Goal: Information Seeking & Learning: Learn about a topic

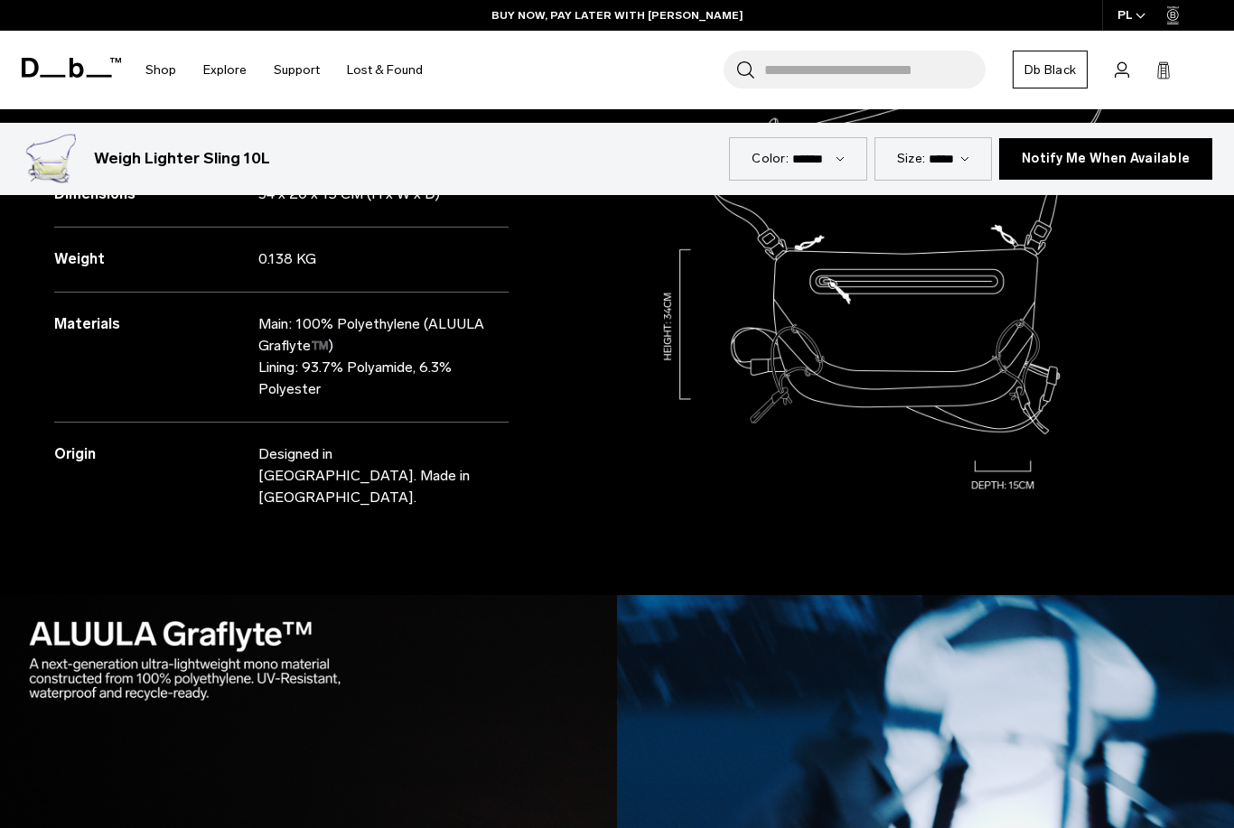
copy p "Polyethylene"
click at [1133, 361] on img at bounding box center [925, 257] width 617 height 617
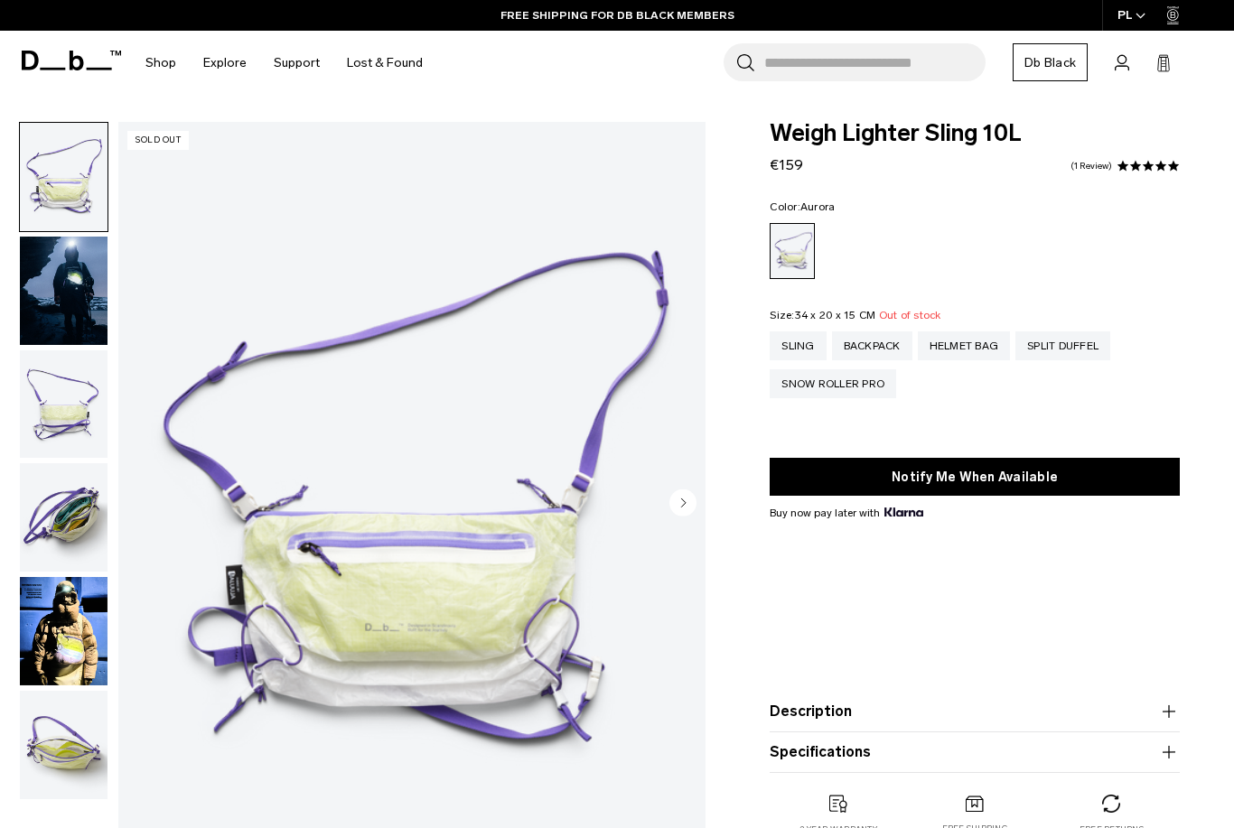
click at [106, 645] on img "button" at bounding box center [64, 631] width 88 height 108
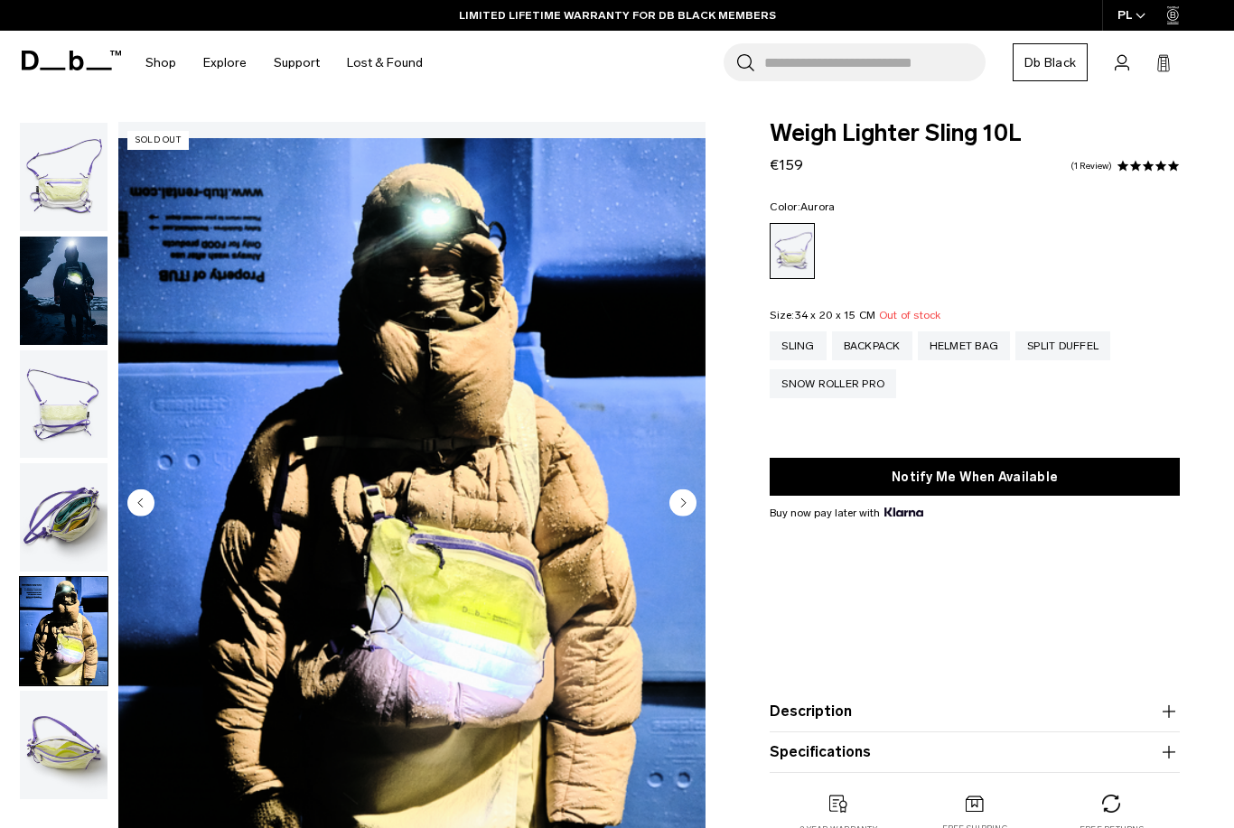
click at [69, 451] on img "button" at bounding box center [64, 404] width 88 height 108
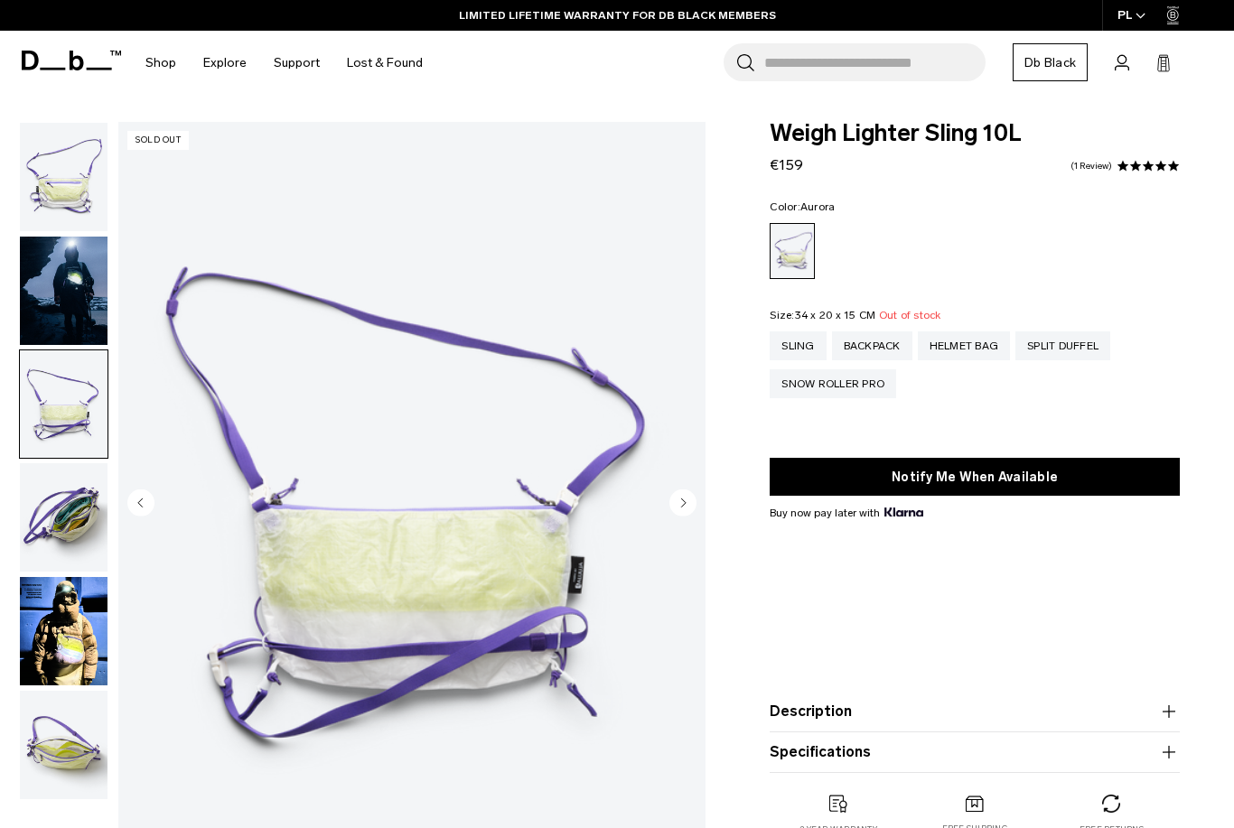
click at [56, 509] on img "button" at bounding box center [64, 517] width 88 height 108
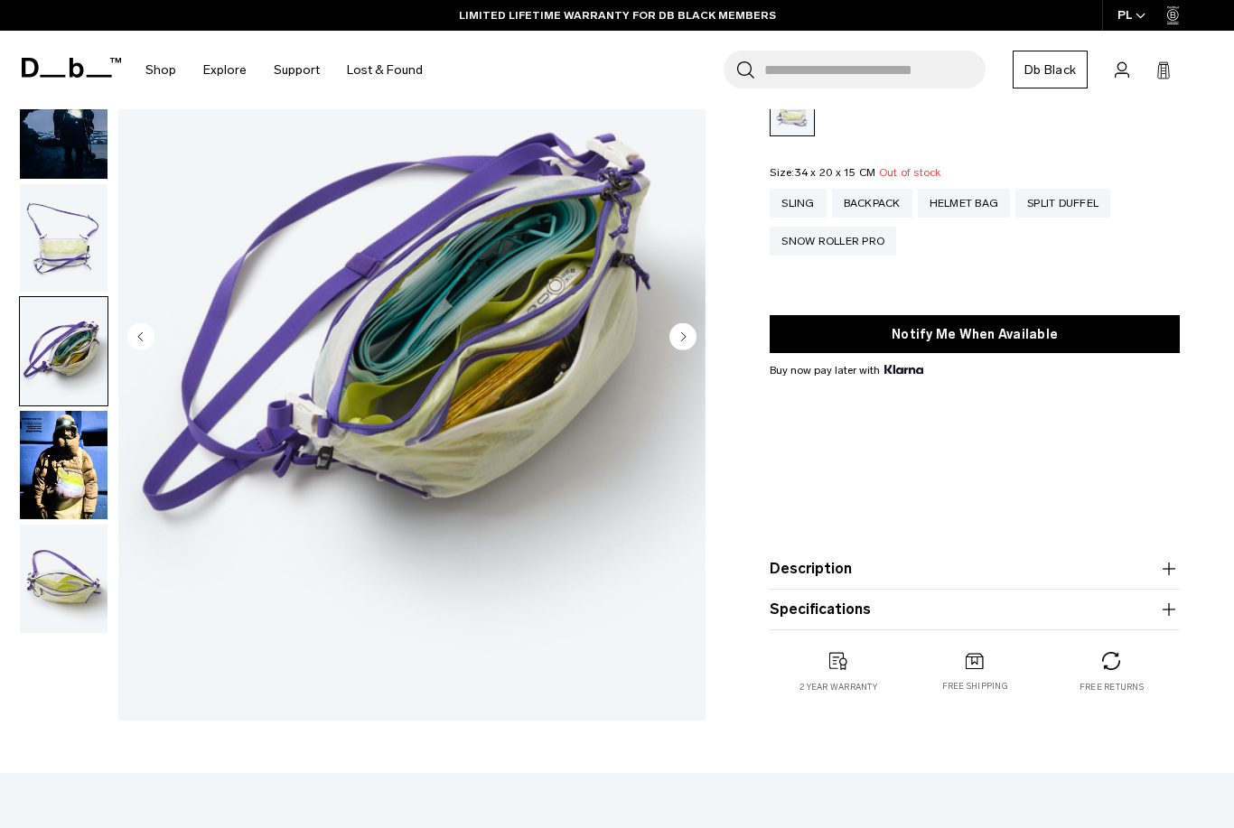
scroll to position [165, 0]
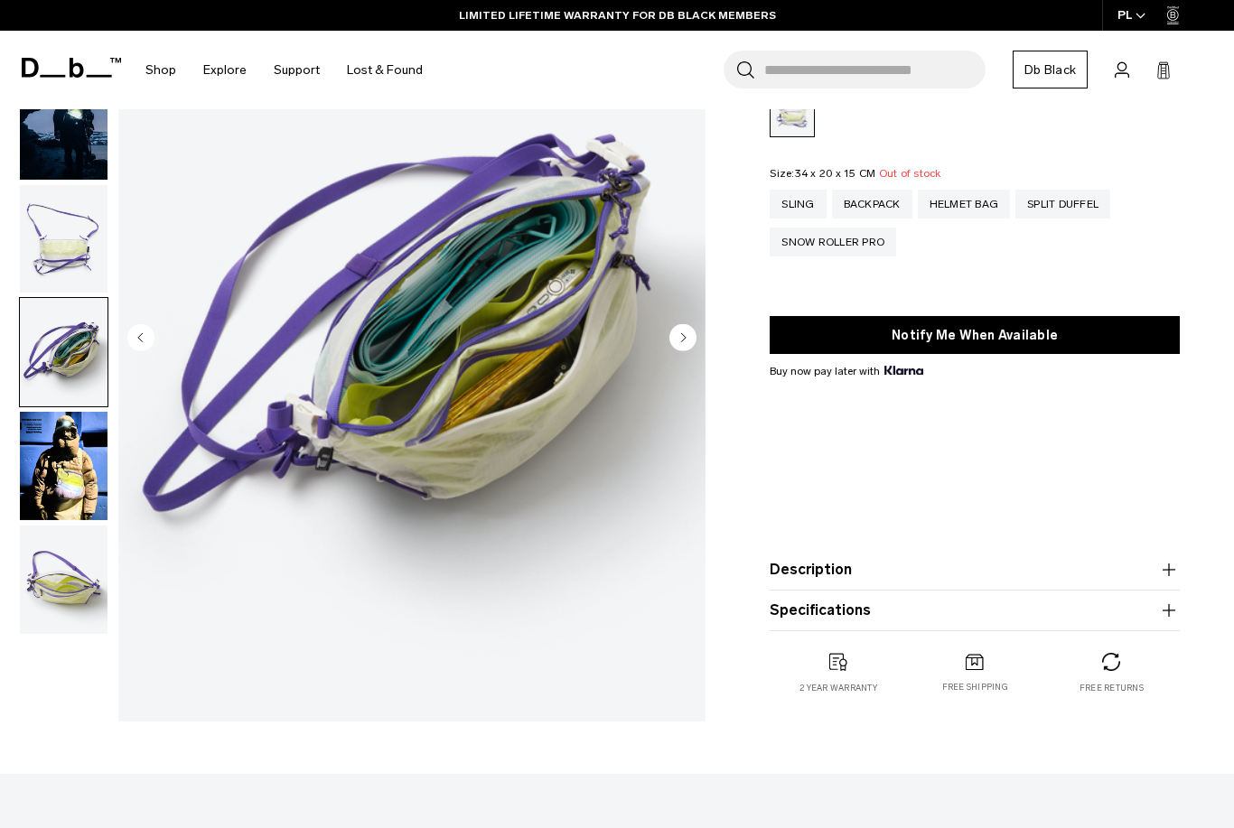
click at [71, 616] on img "button" at bounding box center [64, 580] width 88 height 108
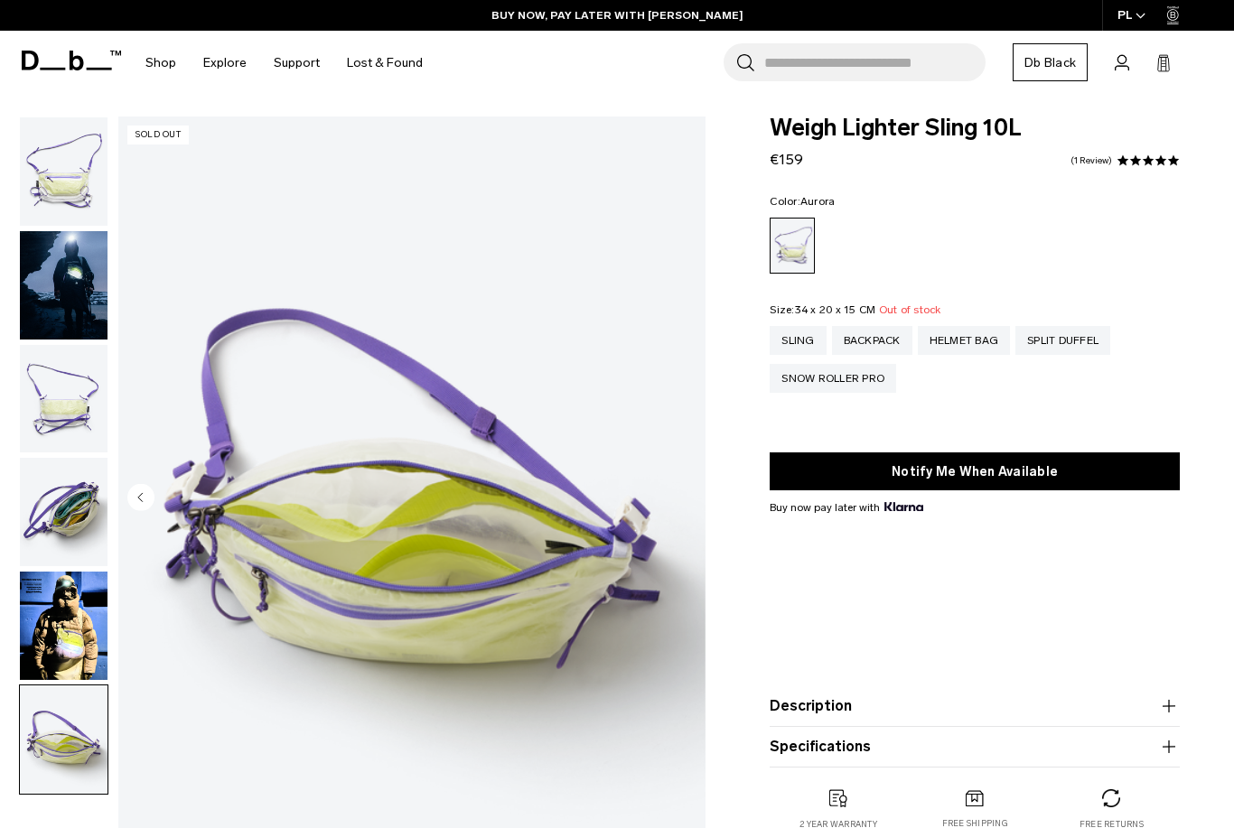
scroll to position [4, 0]
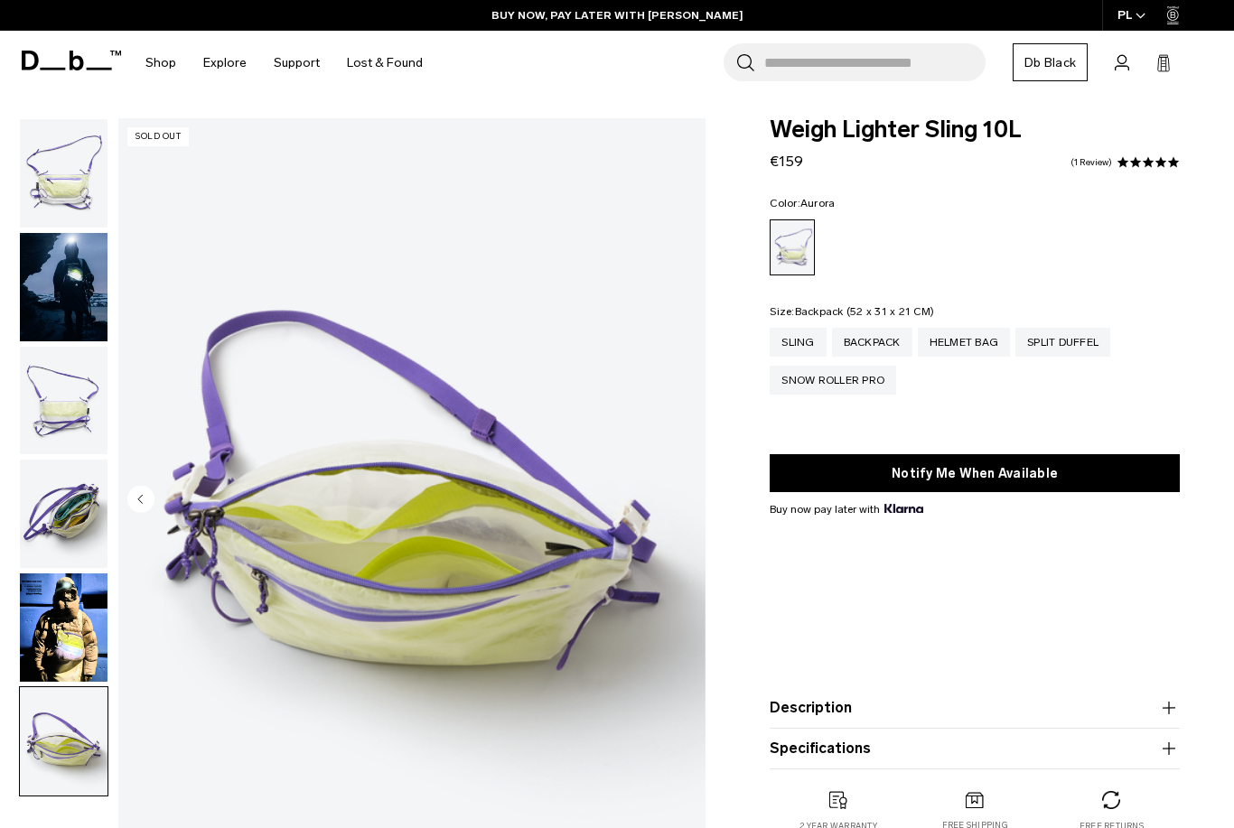
click at [881, 335] on div "Backpack" at bounding box center [872, 342] width 80 height 29
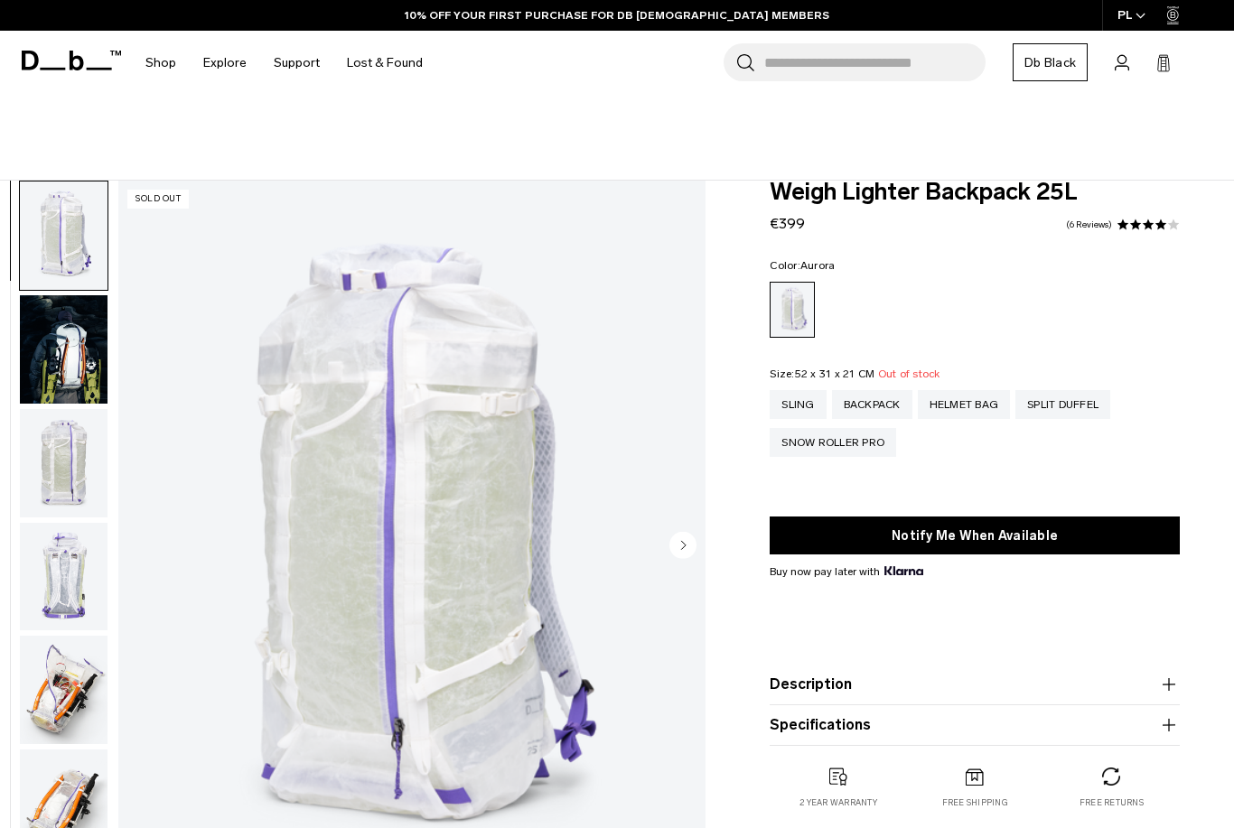
click at [79, 373] on img "button" at bounding box center [64, 349] width 88 height 108
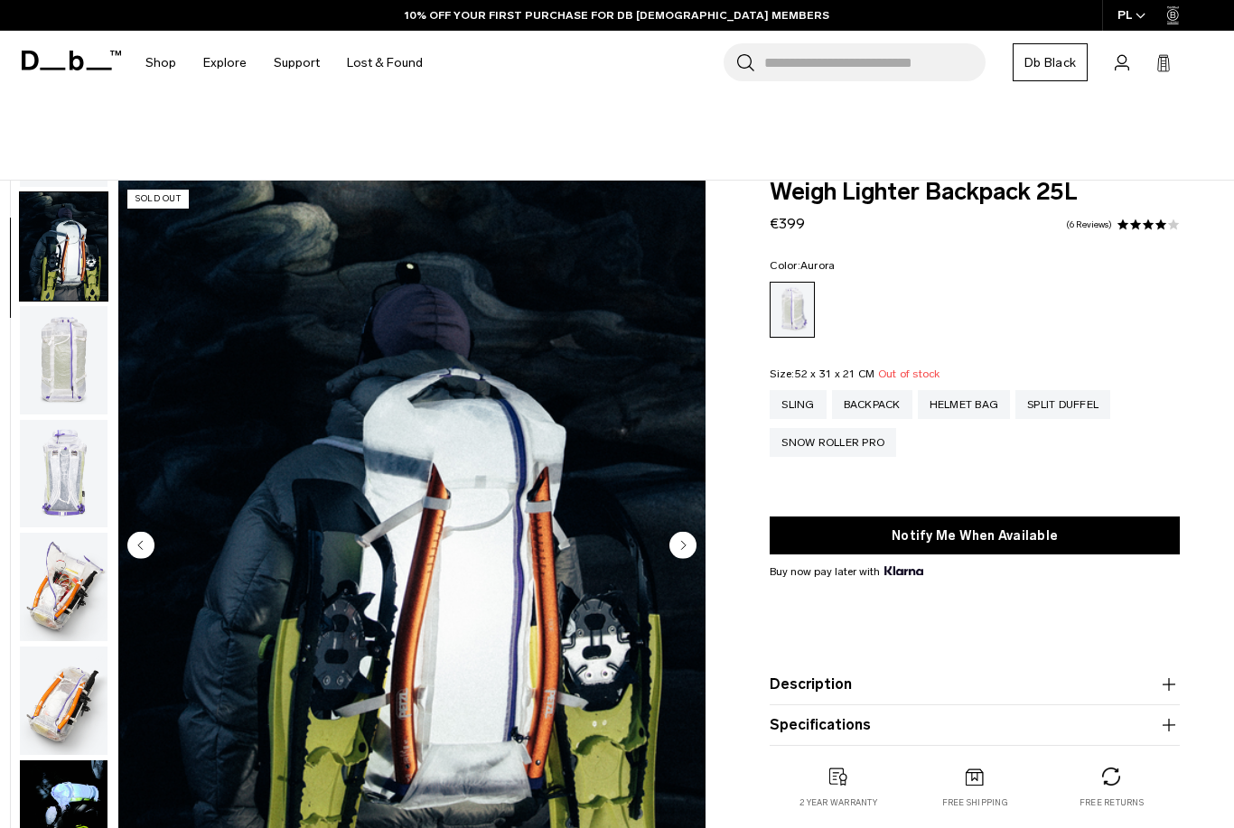
scroll to position [115, 0]
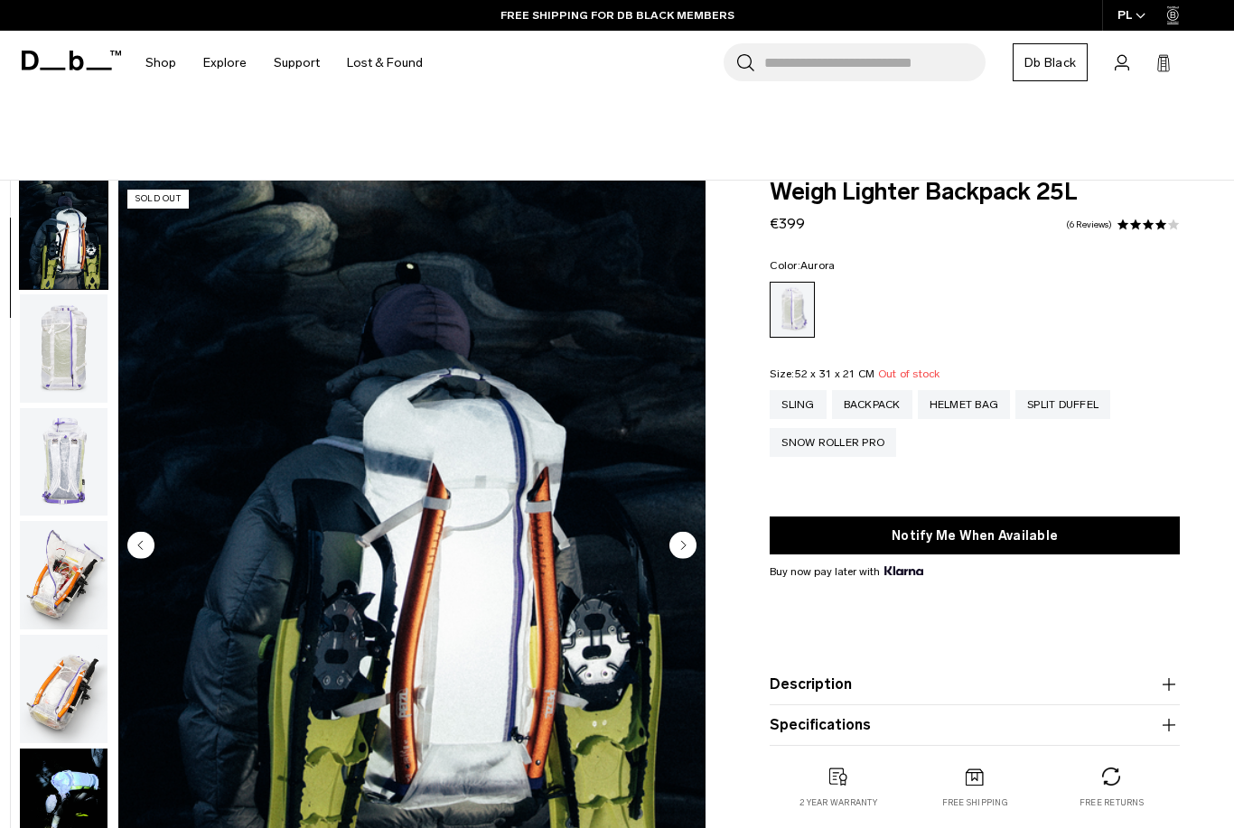
click at [681, 539] on circle "Next slide" at bounding box center [682, 545] width 27 height 27
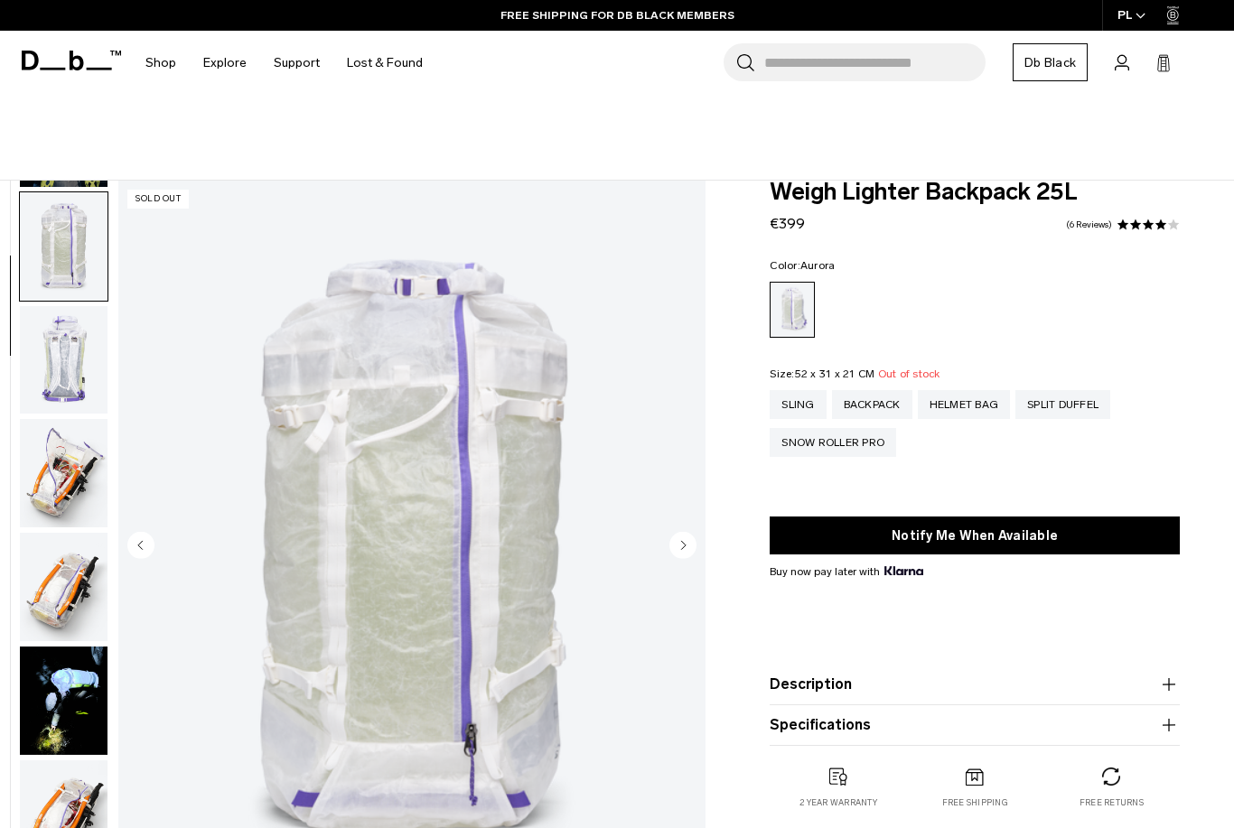
scroll to position [229, 0]
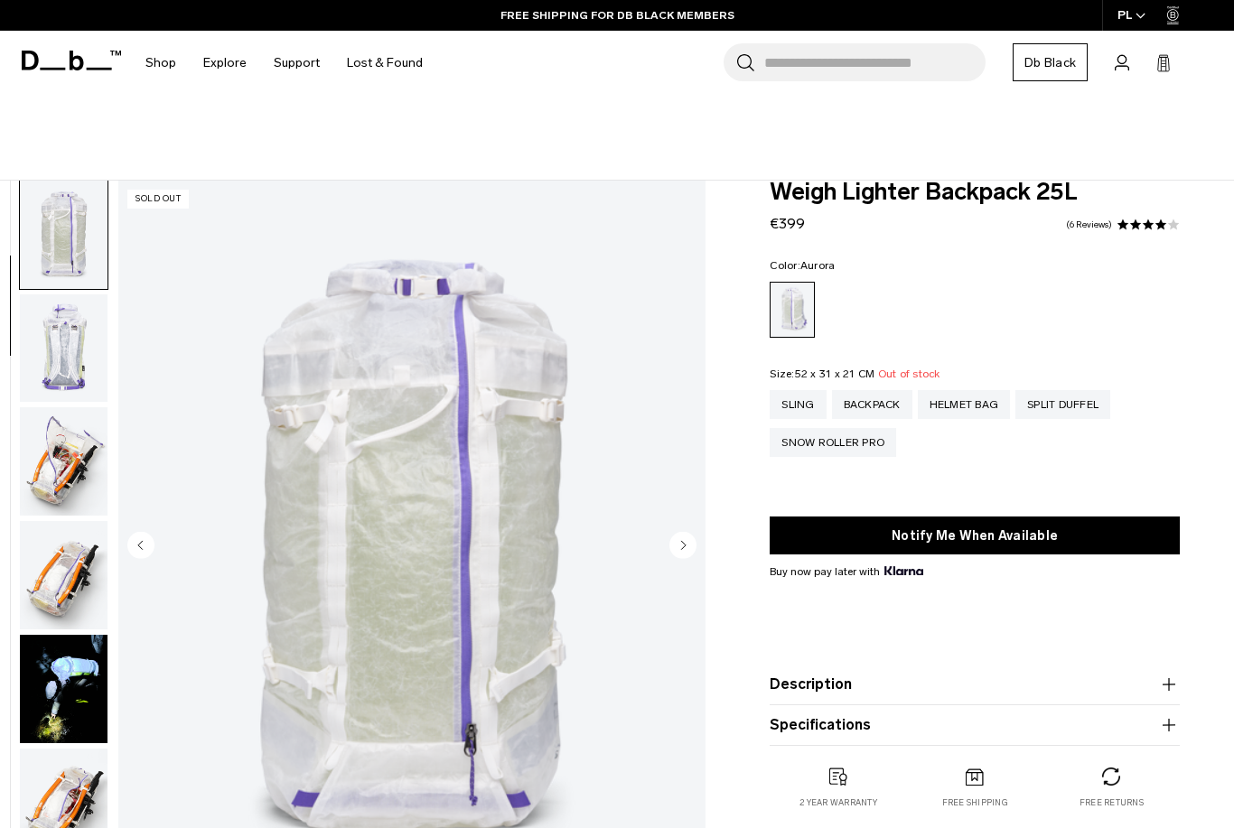
click at [683, 546] on icon "Next slide" at bounding box center [684, 546] width 5 height 8
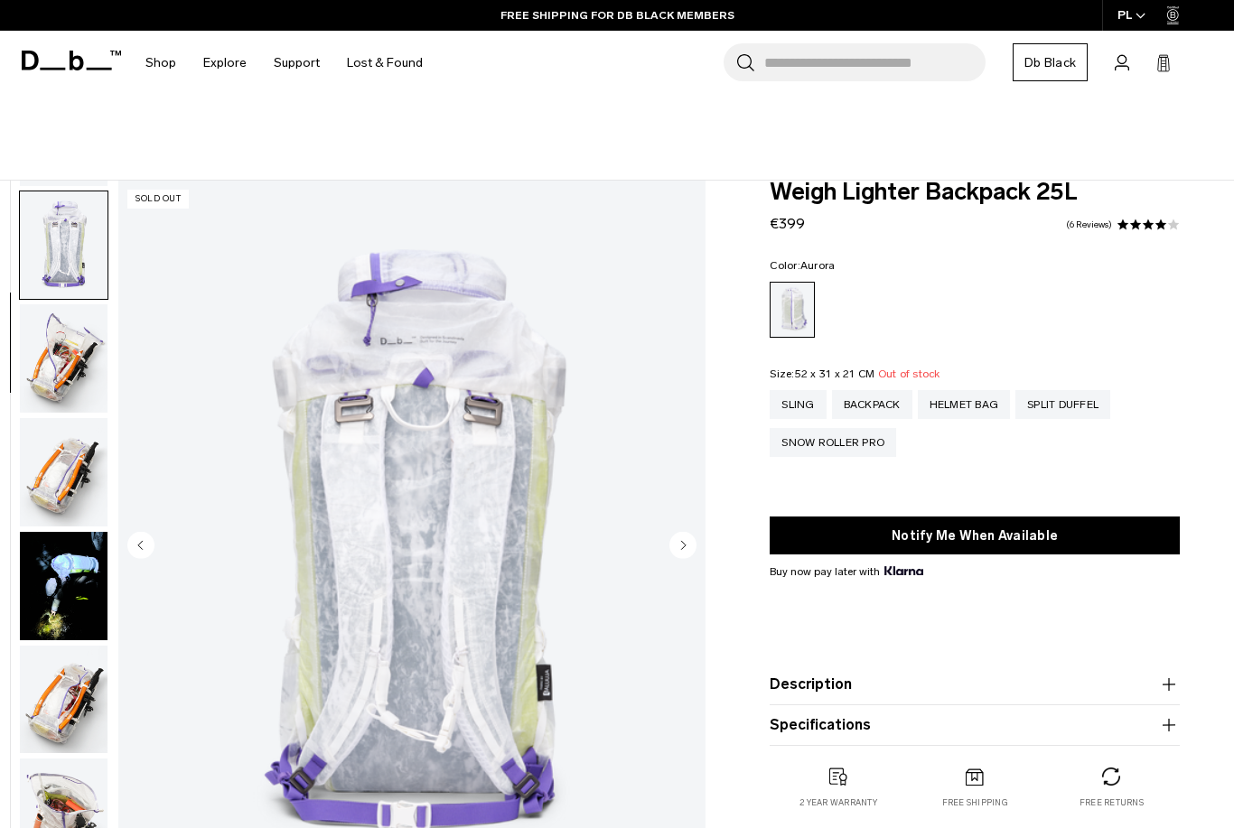
scroll to position [343, 0]
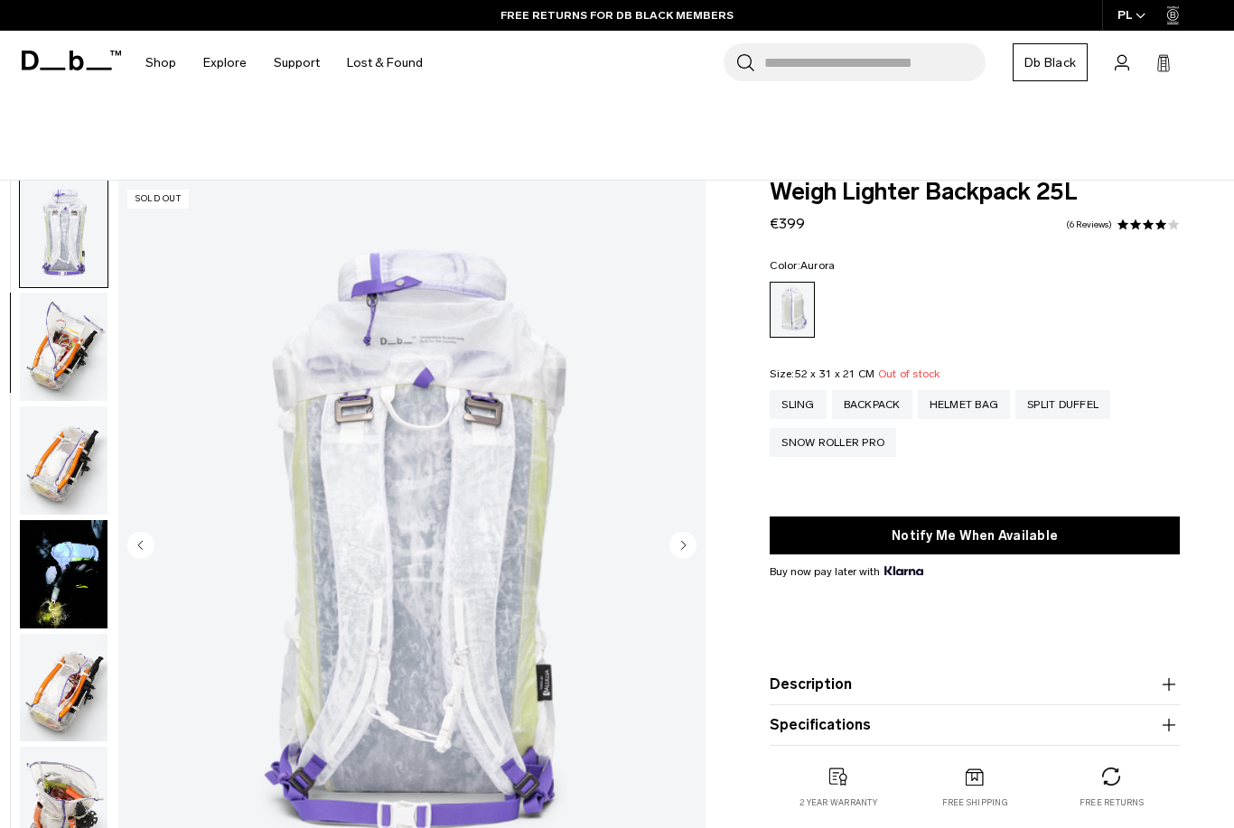
click at [682, 546] on icon "Next slide" at bounding box center [684, 546] width 5 height 8
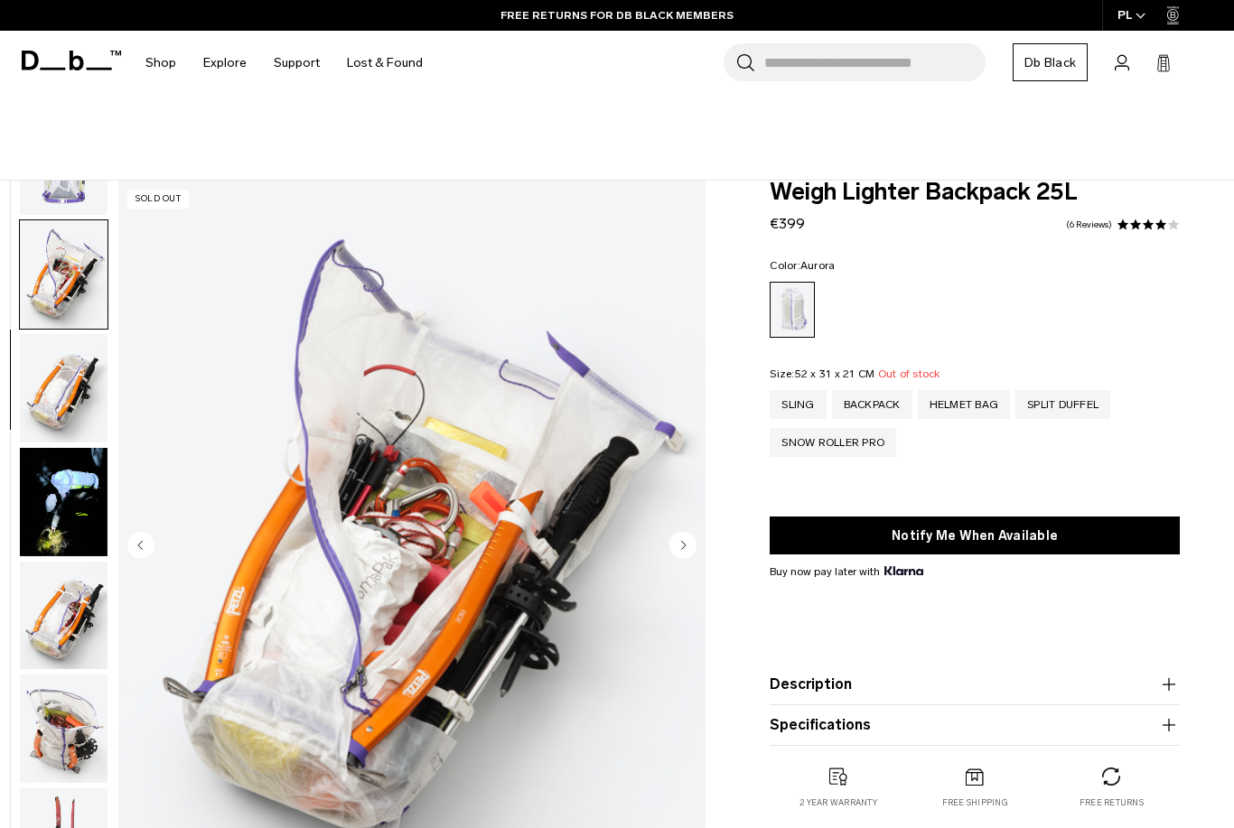
scroll to position [458, 0]
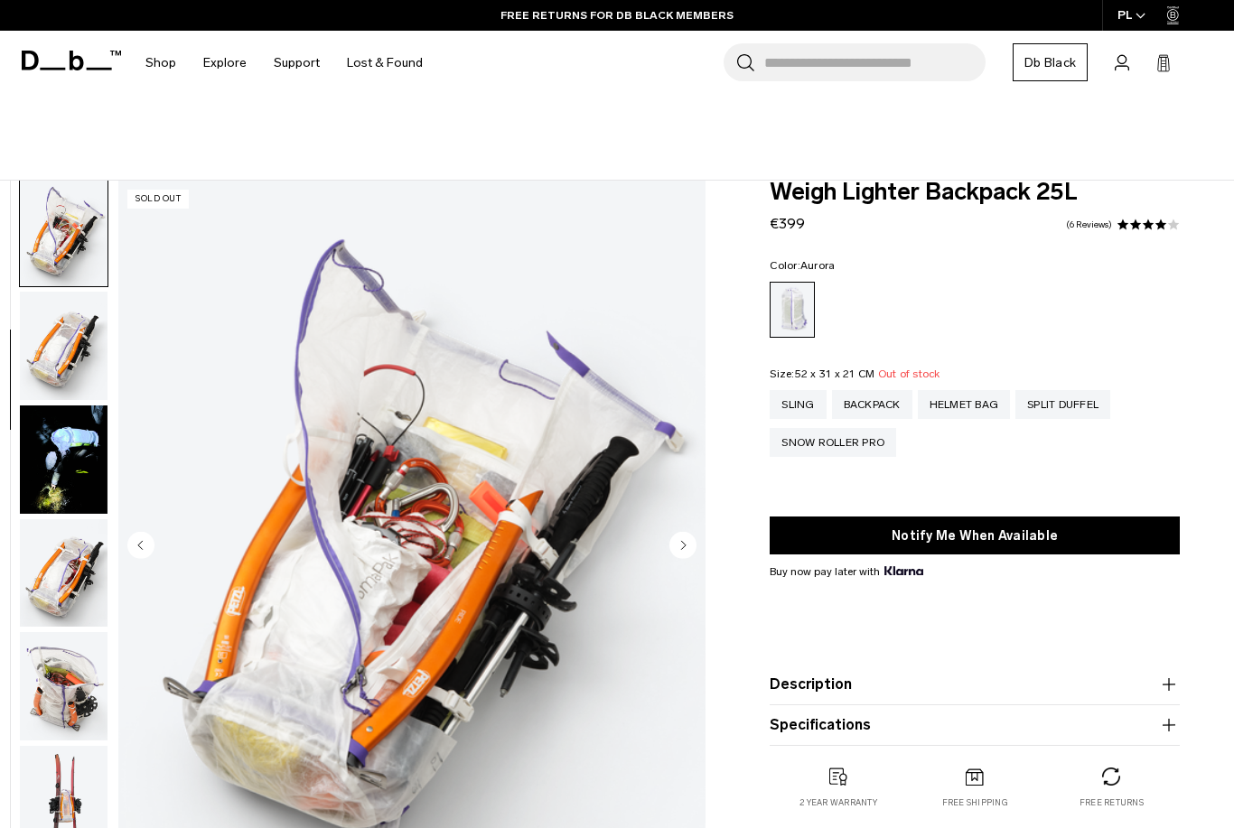
click at [688, 540] on circle "Next slide" at bounding box center [682, 545] width 27 height 27
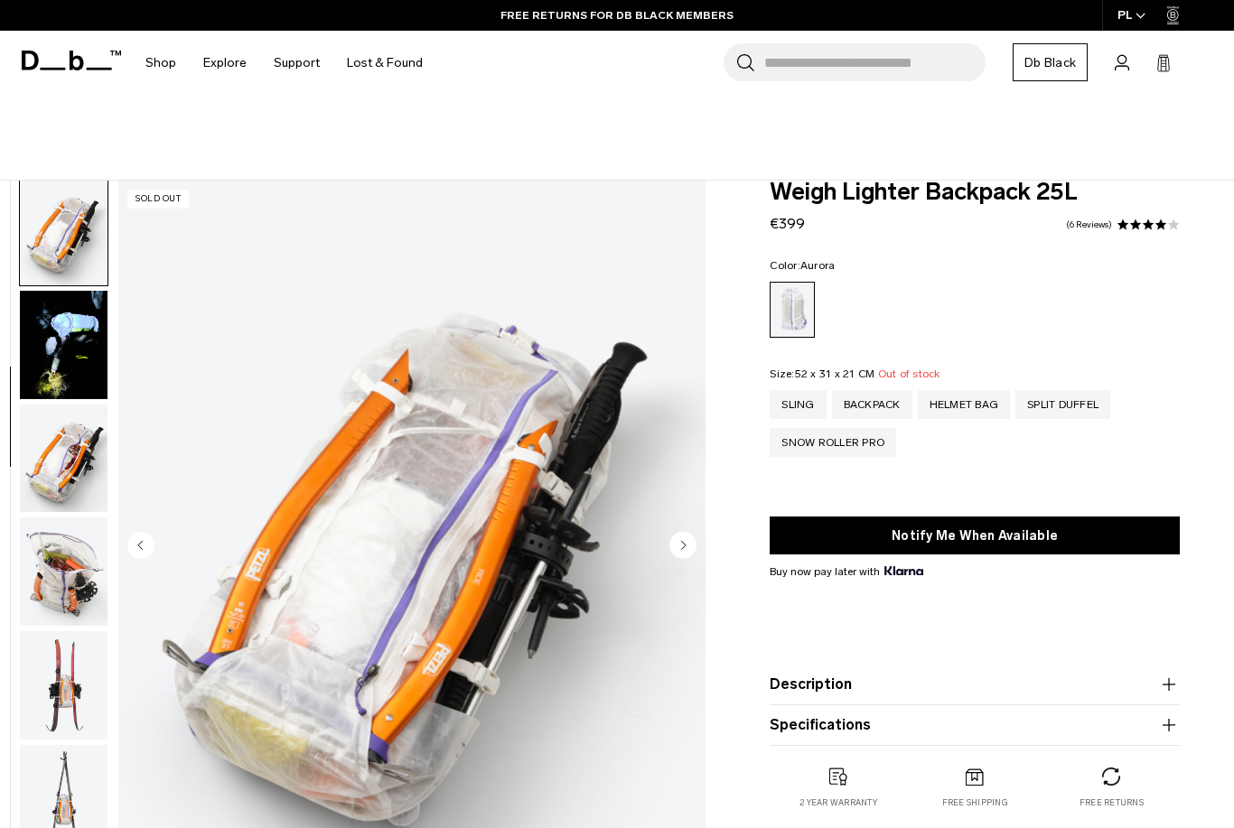
click at [686, 544] on circle "Next slide" at bounding box center [682, 545] width 27 height 27
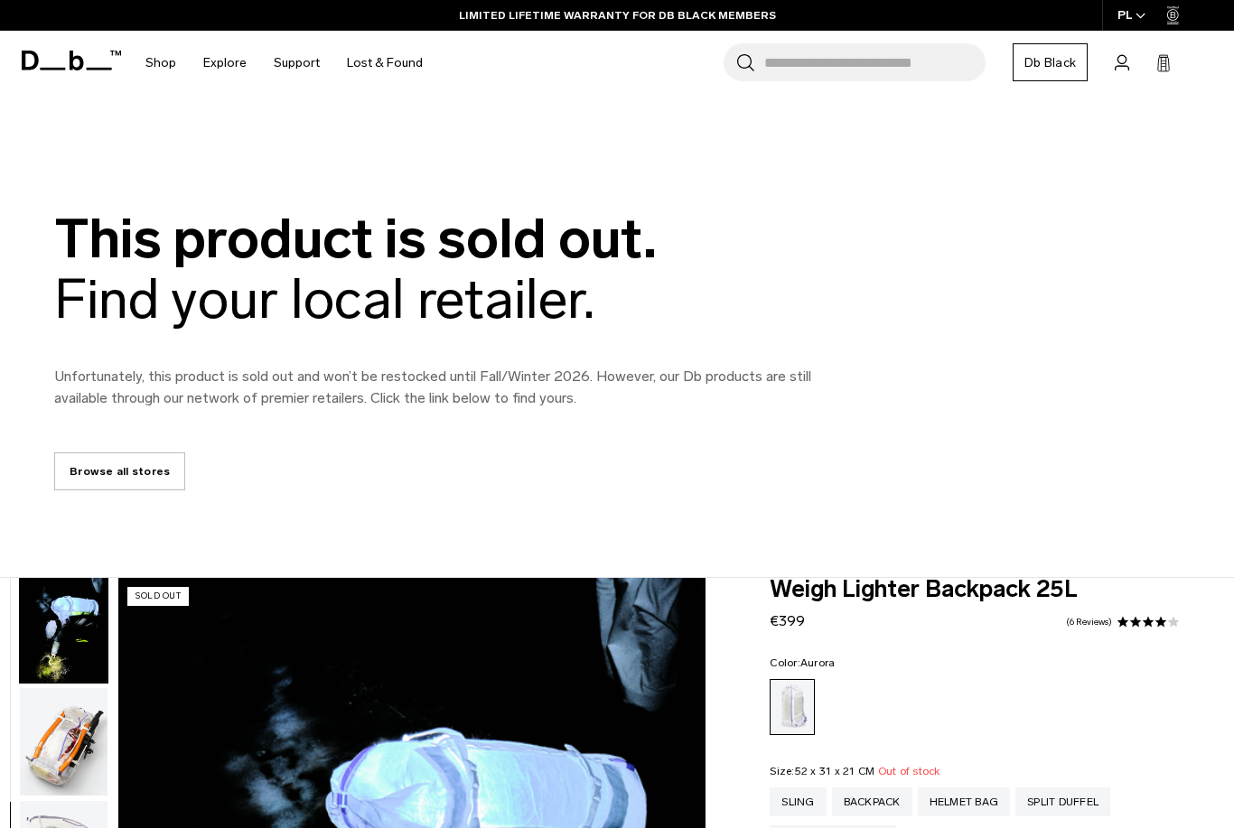
scroll to position [275, 0]
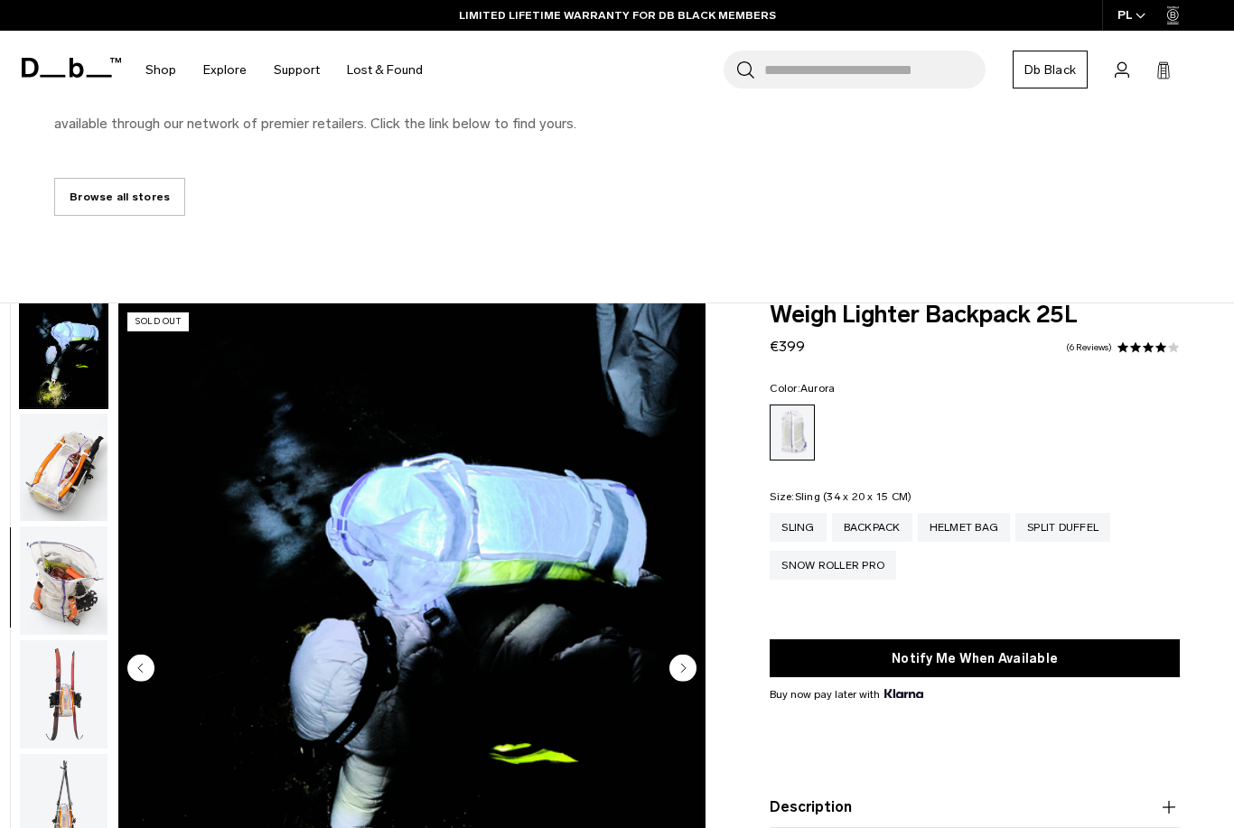
click at [794, 531] on div "Sling" at bounding box center [798, 527] width 56 height 29
